Goal: Navigation & Orientation: Find specific page/section

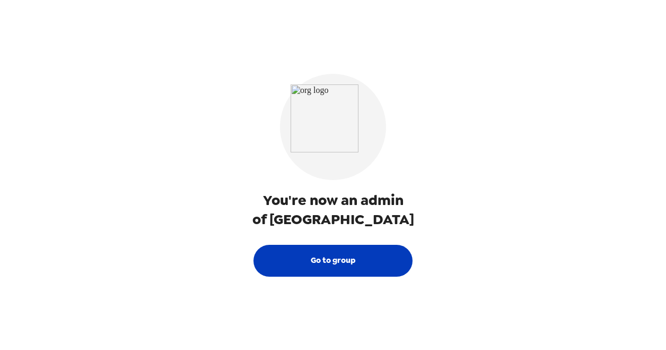
click at [357, 262] on button "Go to group" at bounding box center [333, 261] width 159 height 32
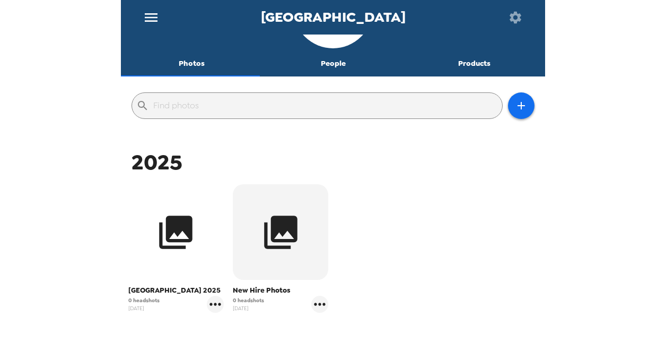
scroll to position [63, 0]
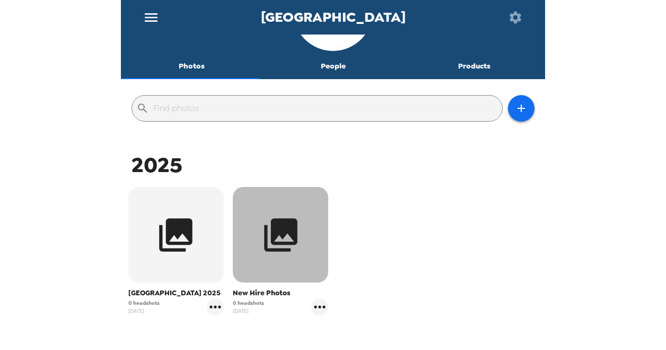
click at [301, 230] on button "button" at bounding box center [280, 234] width 95 height 95
